Goal: Use online tool/utility

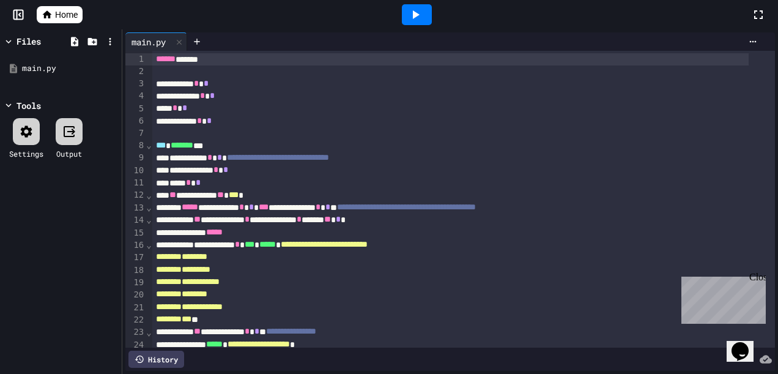
click at [414, 5] on div at bounding box center [417, 14] width 30 height 21
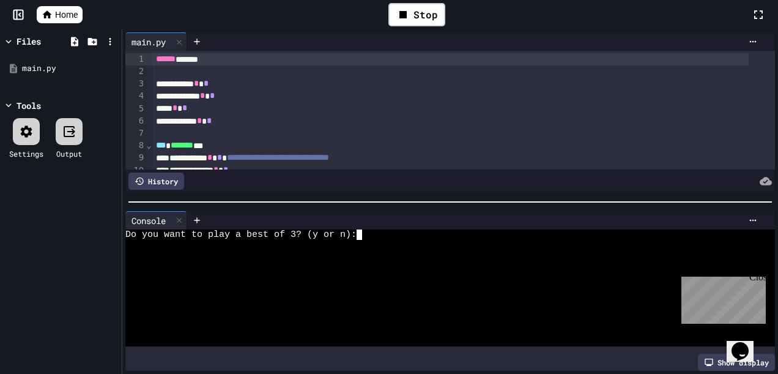
click at [425, 250] on div at bounding box center [439, 255] width 628 height 10
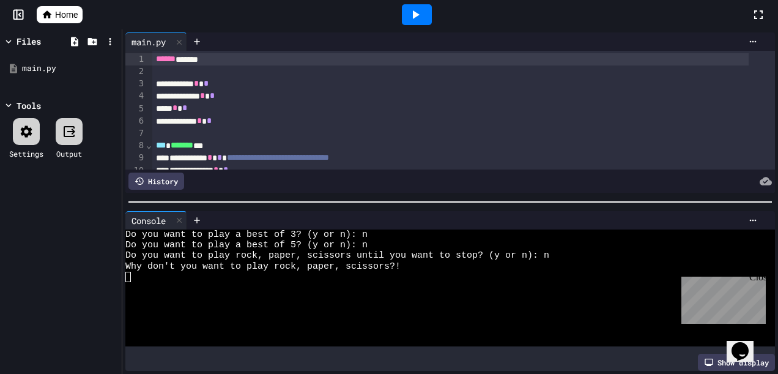
click at [418, 15] on icon at bounding box center [416, 14] width 7 height 9
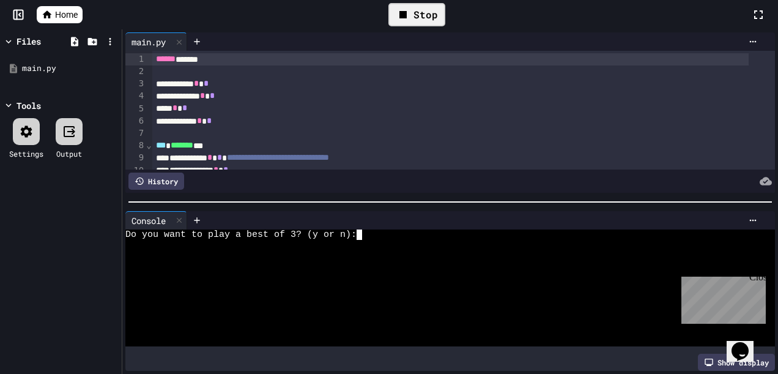
click at [467, 272] on div at bounding box center [439, 277] width 628 height 10
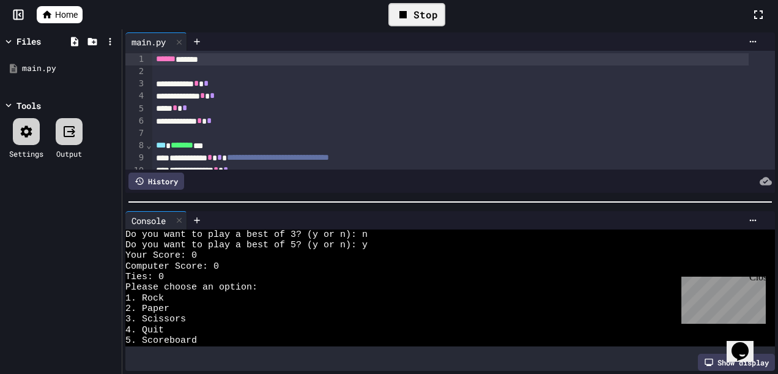
scroll to position [243, 0]
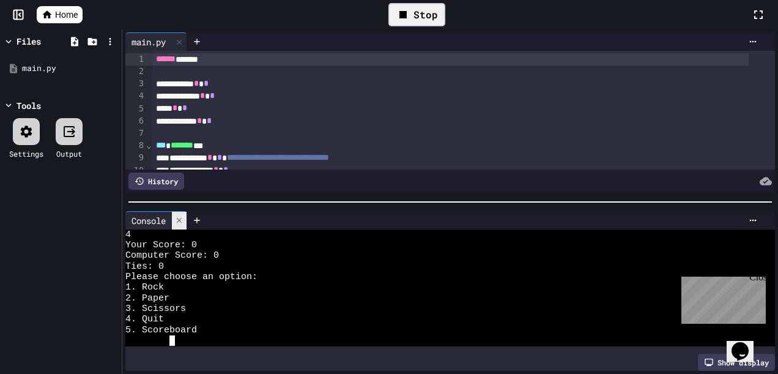
click at [178, 219] on icon at bounding box center [179, 220] width 9 height 9
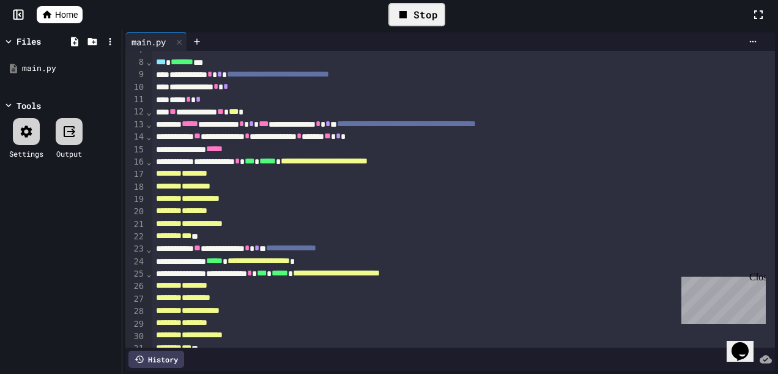
scroll to position [85, 0]
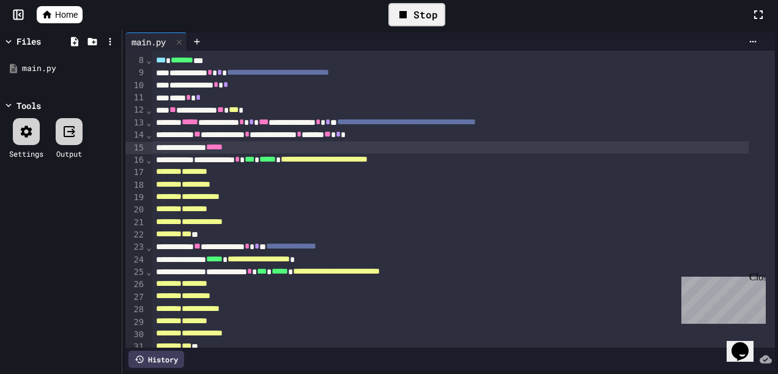
click at [468, 142] on div "*****" at bounding box center [450, 147] width 596 height 12
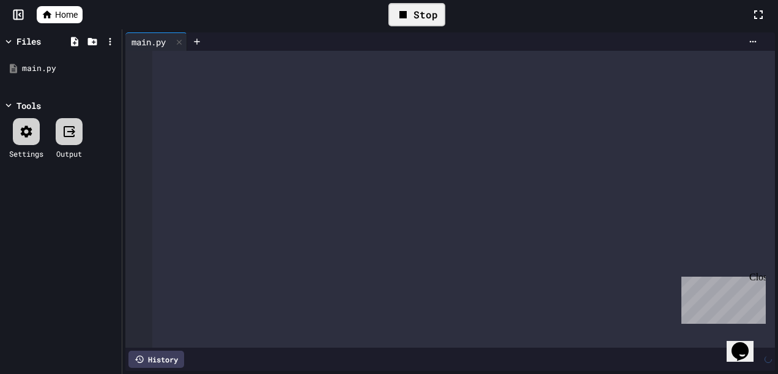
scroll to position [2948, 0]
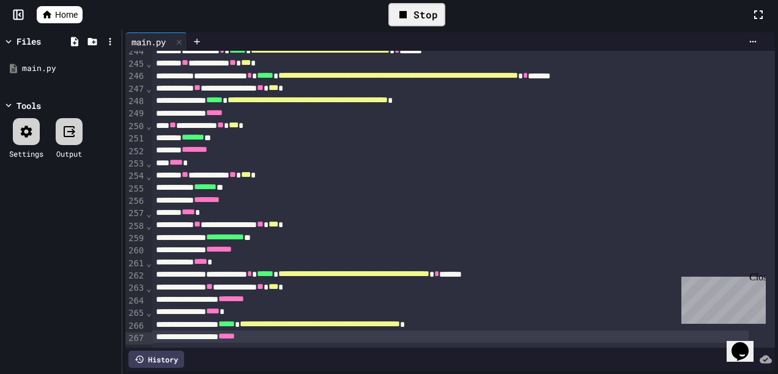
click at [761, 275] on div "Close" at bounding box center [756, 279] width 15 height 15
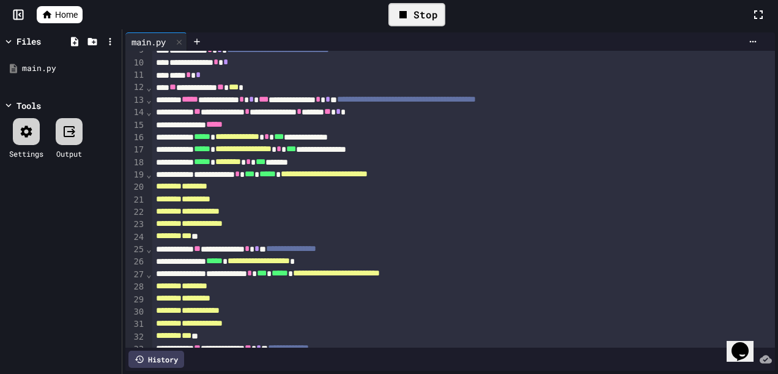
scroll to position [0, 0]
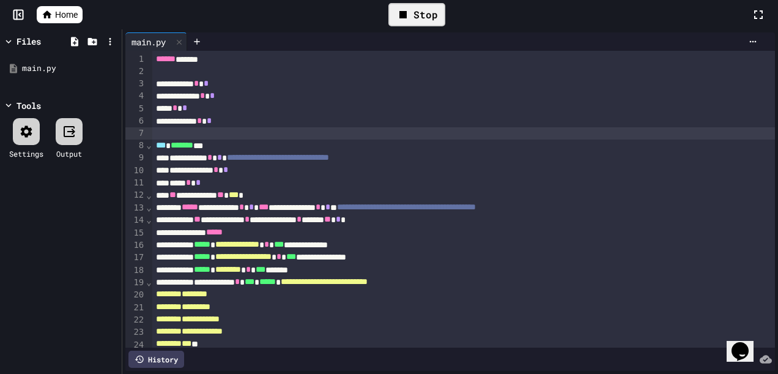
click at [175, 132] on div at bounding box center [463, 133] width 623 height 12
